Goal: Task Accomplishment & Management: Manage account settings

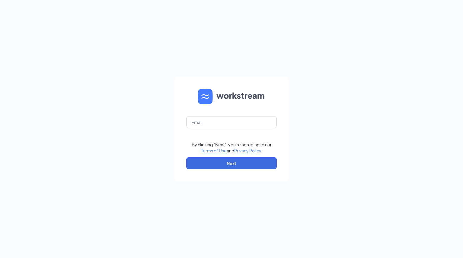
click at [204, 132] on form "By clicking "Next", you're agreeing to our Terms of Use and Privacy Policy . Ne…" at bounding box center [231, 129] width 115 height 104
click at [201, 123] on input "text" at bounding box center [231, 122] width 90 height 12
type input "[EMAIL_ADDRESS][DOMAIN_NAME]"
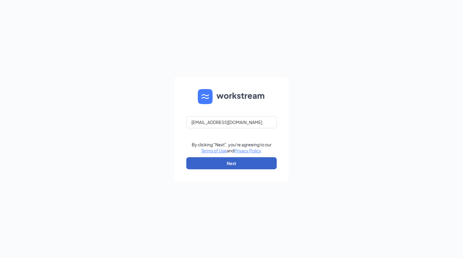
click at [241, 163] on button "Next" at bounding box center [231, 163] width 90 height 12
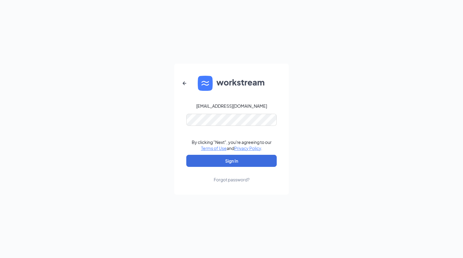
click at [211, 233] on div "[EMAIL_ADDRESS][DOMAIN_NAME] By clicking "Next", you're agreeing to our Terms o…" at bounding box center [231, 129] width 463 height 258
click at [186, 155] on button "Sign In" at bounding box center [231, 161] width 90 height 12
click at [261, 162] on button "Sign In" at bounding box center [231, 161] width 90 height 12
click at [178, 83] on button "button" at bounding box center [184, 83] width 14 height 14
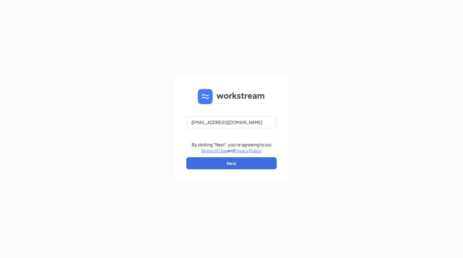
click at [123, 42] on div "[EMAIL_ADDRESS][DOMAIN_NAME] By clicking "Next", you're agreeing to our Terms o…" at bounding box center [231, 129] width 463 height 258
